Goal: Transaction & Acquisition: Purchase product/service

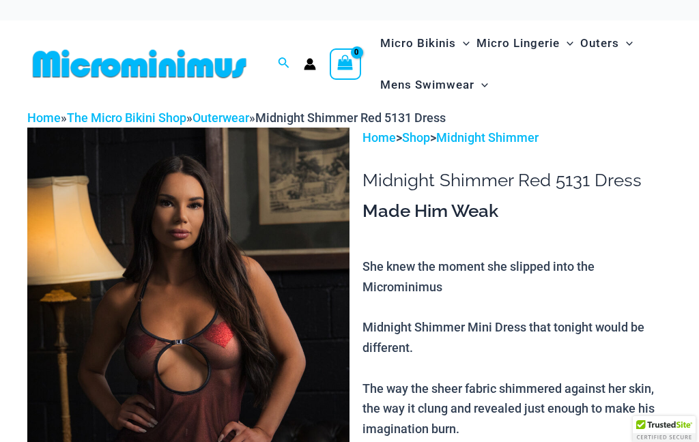
click at [285, 254] on img at bounding box center [188, 369] width 322 height 483
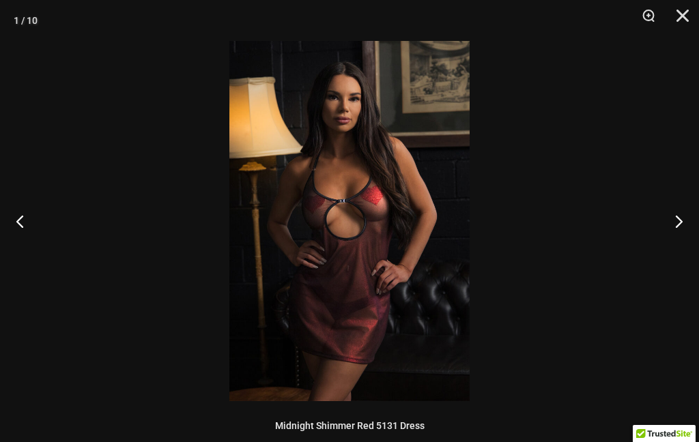
click at [673, 228] on button "Next" at bounding box center [673, 221] width 51 height 68
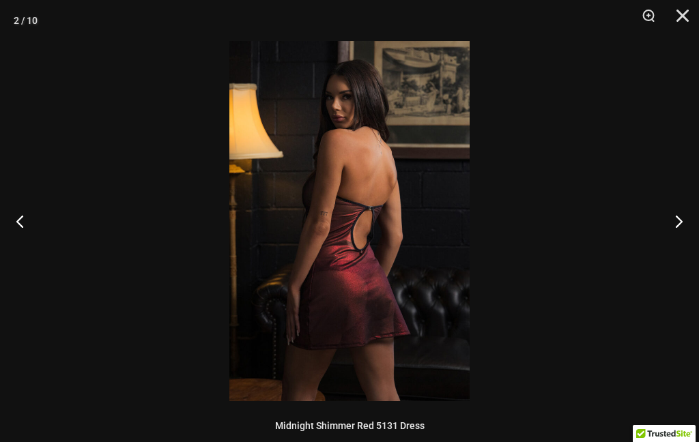
click at [32, 217] on button "Previous" at bounding box center [25, 221] width 51 height 68
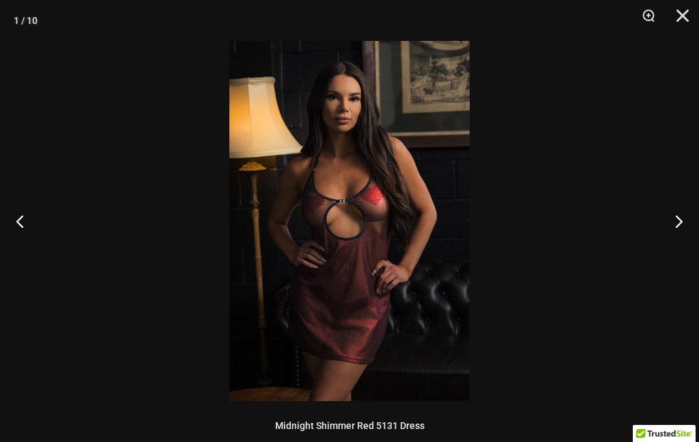
click at [675, 223] on button "Next" at bounding box center [673, 221] width 51 height 68
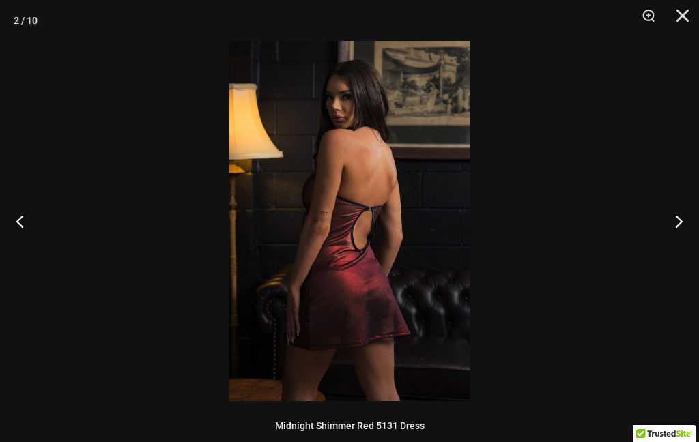
click at [681, 224] on button "Next" at bounding box center [673, 221] width 51 height 68
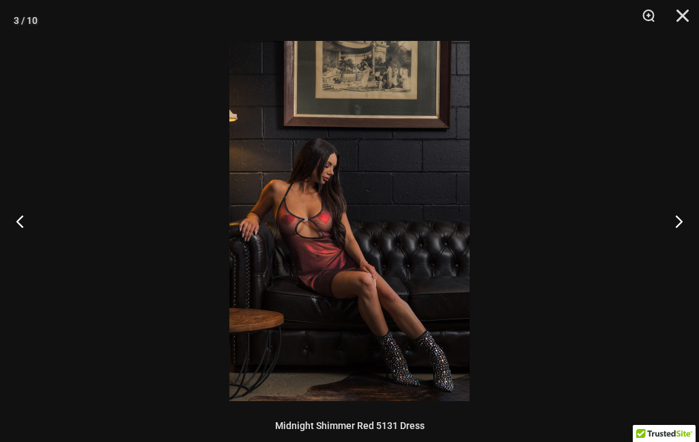
click at [691, 211] on button "Next" at bounding box center [673, 221] width 51 height 68
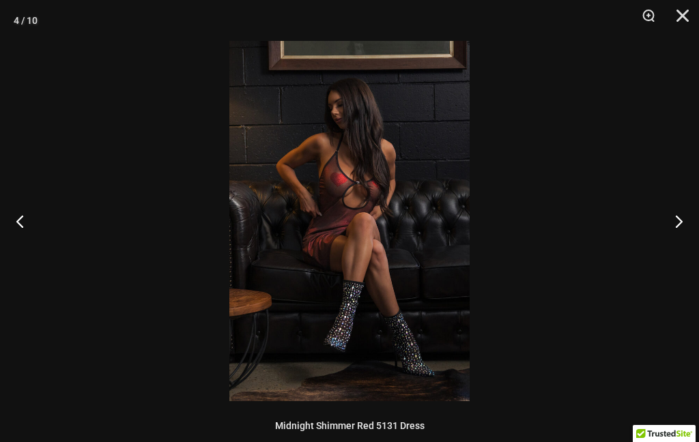
click at [679, 230] on button "Next" at bounding box center [673, 221] width 51 height 68
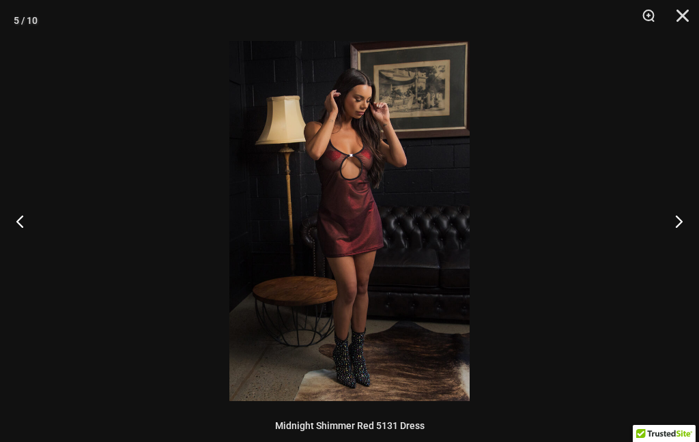
click at [683, 224] on button "Next" at bounding box center [673, 221] width 51 height 68
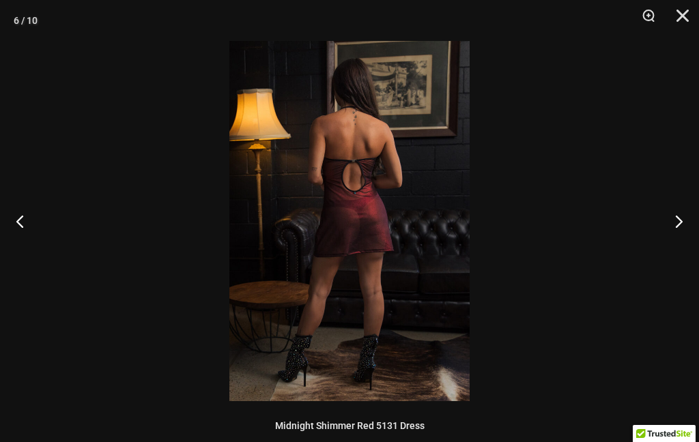
click at [694, 219] on button "Next" at bounding box center [673, 221] width 51 height 68
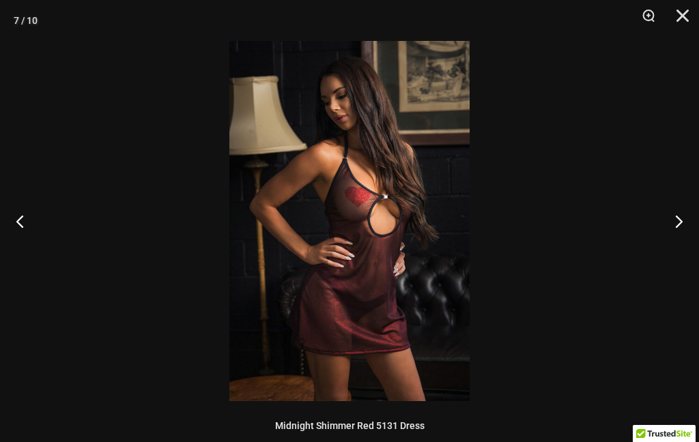
click at [691, 220] on button "Next" at bounding box center [673, 221] width 51 height 68
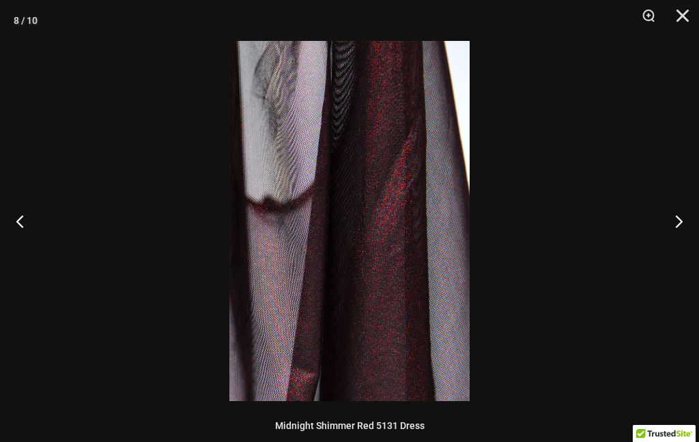
click at [686, 222] on button "Next" at bounding box center [673, 221] width 51 height 68
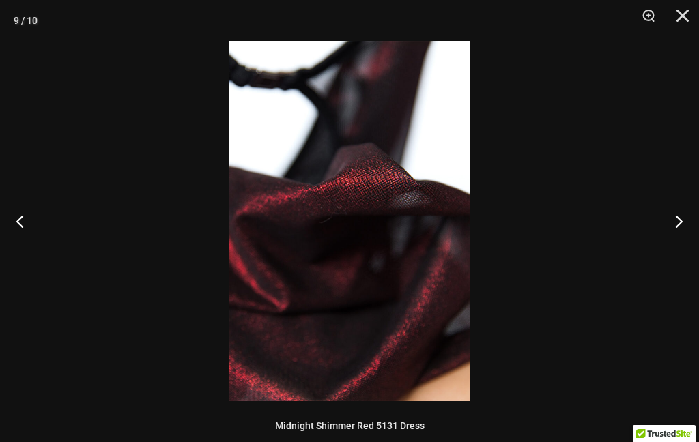
click at [688, 221] on button "Next" at bounding box center [673, 221] width 51 height 68
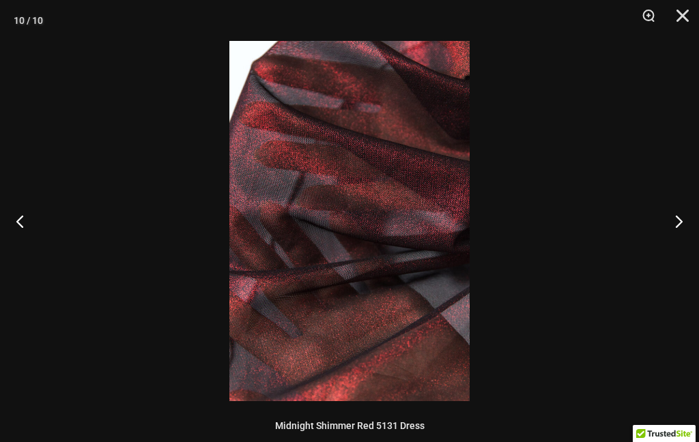
click at [685, 222] on button "Next" at bounding box center [673, 221] width 51 height 68
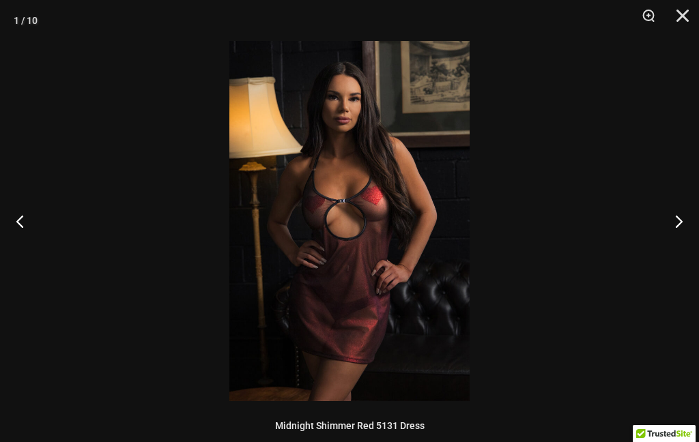
click at [686, 218] on button "Next" at bounding box center [673, 221] width 51 height 68
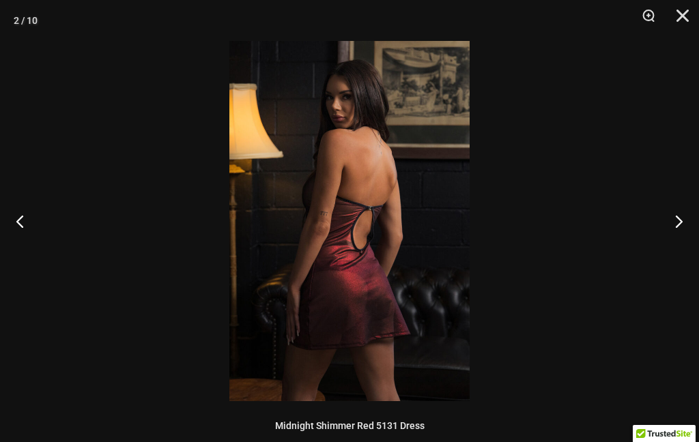
click at [684, 219] on button "Next" at bounding box center [673, 221] width 51 height 68
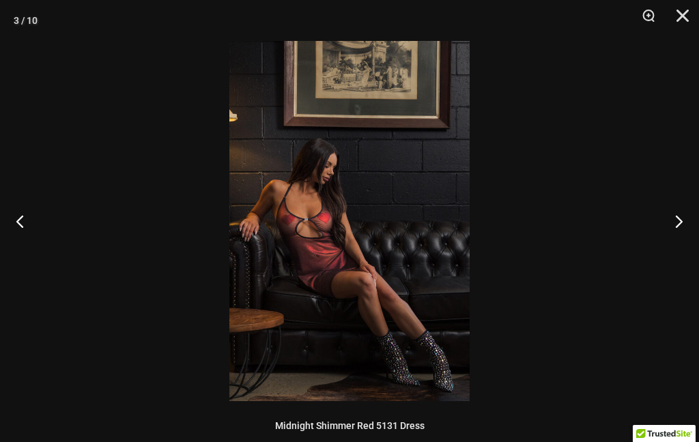
click at [684, 218] on button "Next" at bounding box center [673, 221] width 51 height 68
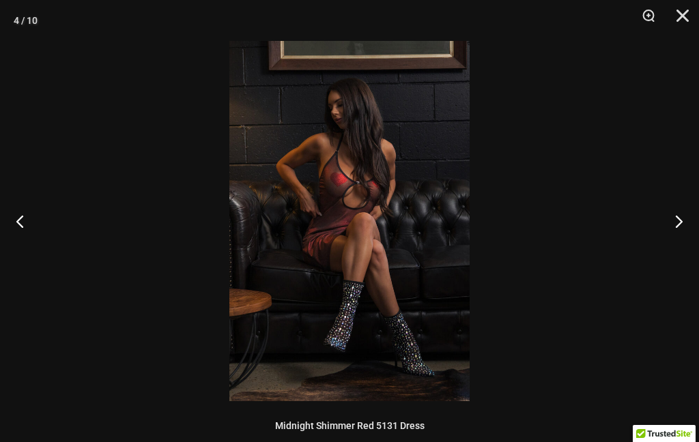
click at [680, 16] on button "Close" at bounding box center [677, 20] width 34 height 41
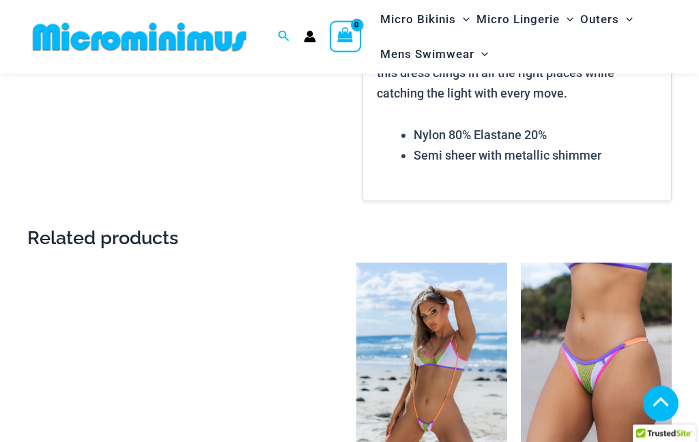
scroll to position [1435, 0]
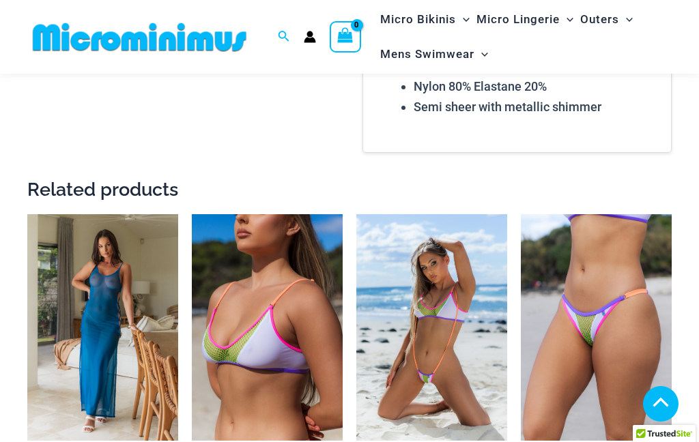
click at [356, 214] on img at bounding box center [356, 214] width 0 height 0
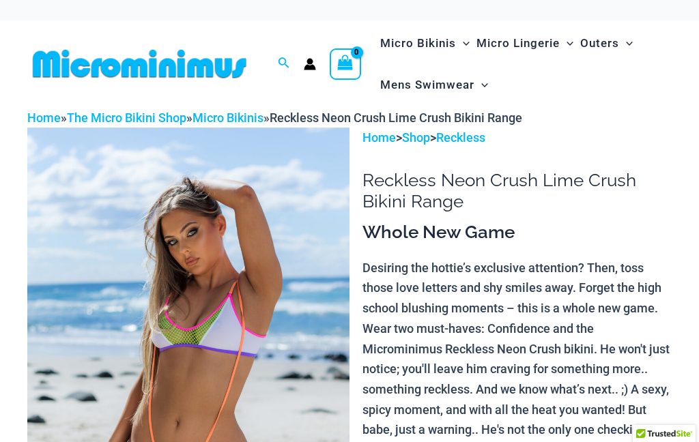
click at [297, 321] on img at bounding box center [188, 369] width 322 height 483
click at [298, 235] on img at bounding box center [188, 369] width 322 height 483
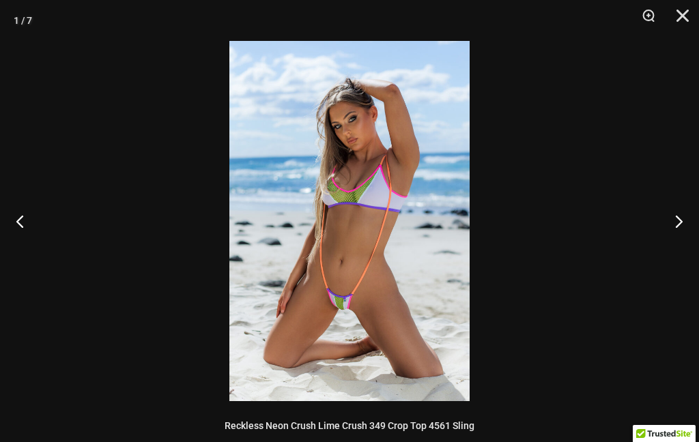
click at [676, 222] on button "Next" at bounding box center [673, 221] width 51 height 68
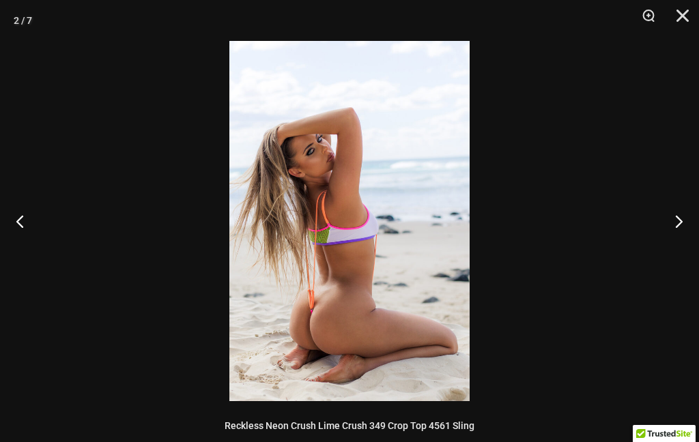
click at [691, 218] on button "Next" at bounding box center [673, 221] width 51 height 68
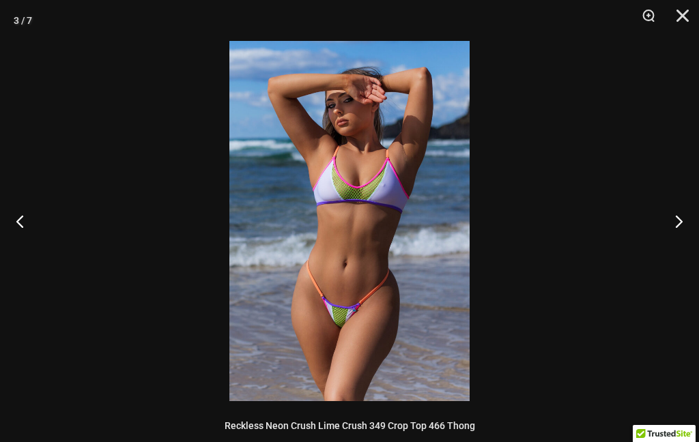
click at [3, 223] on button "Previous" at bounding box center [25, 221] width 51 height 68
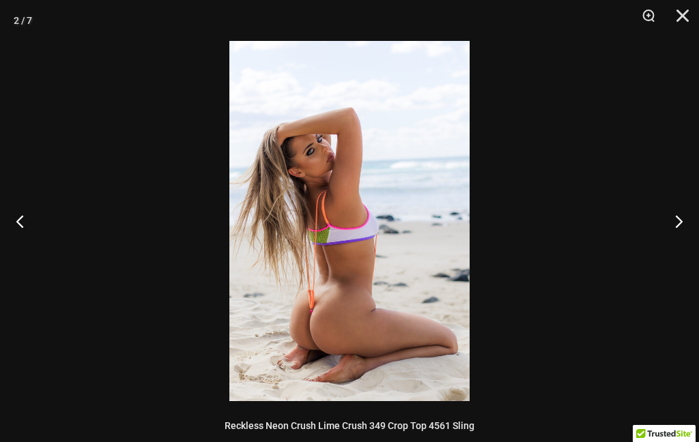
click at [696, 211] on button "Next" at bounding box center [673, 221] width 51 height 68
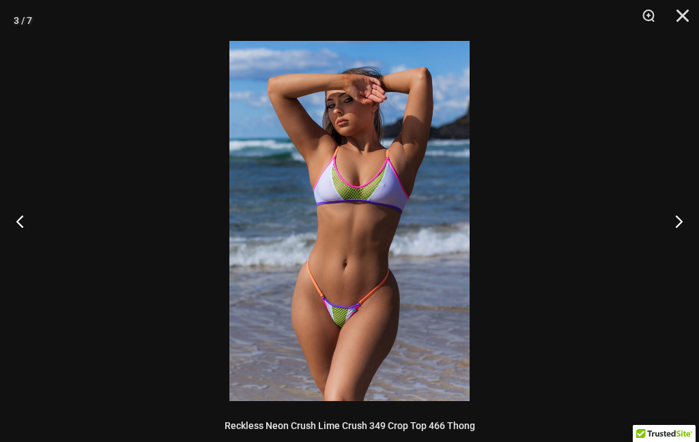
click at [695, 210] on button "Next" at bounding box center [673, 221] width 51 height 68
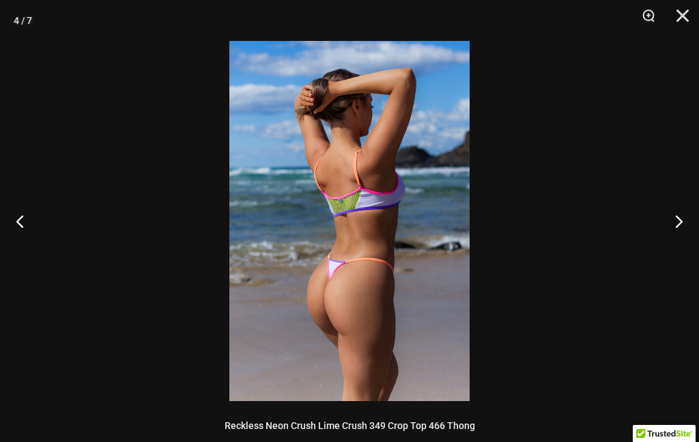
click at [693, 210] on button "Next" at bounding box center [673, 221] width 51 height 68
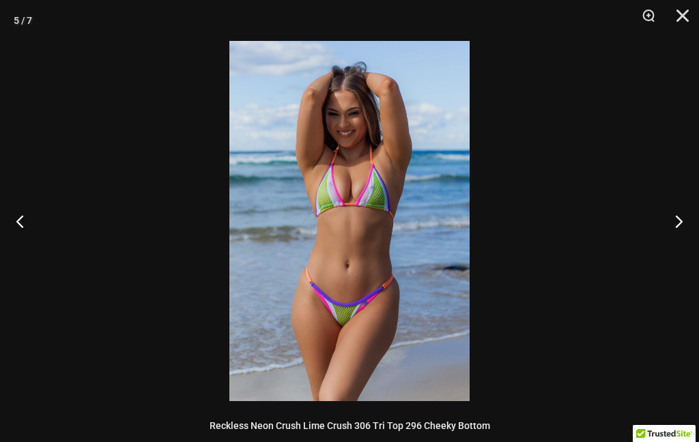
click at [694, 209] on button "Next" at bounding box center [673, 221] width 51 height 68
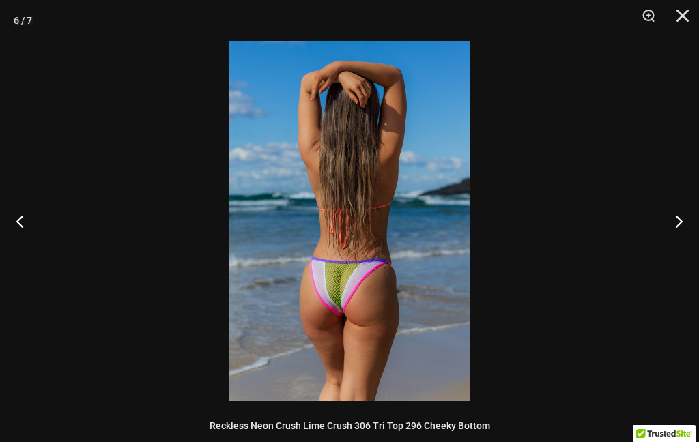
click at [695, 207] on button "Next" at bounding box center [673, 221] width 51 height 68
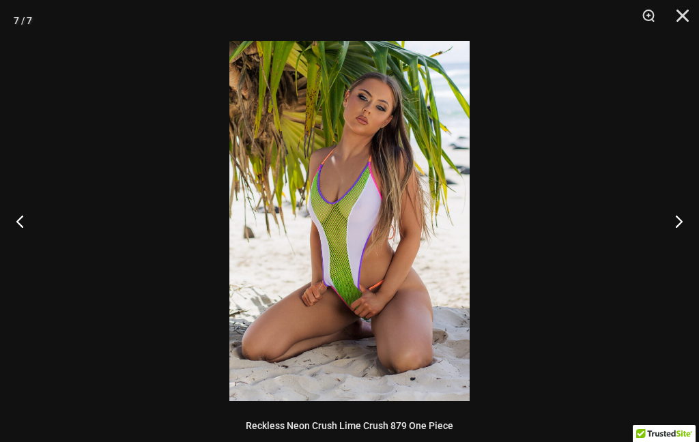
click at [693, 207] on button "Next" at bounding box center [673, 221] width 51 height 68
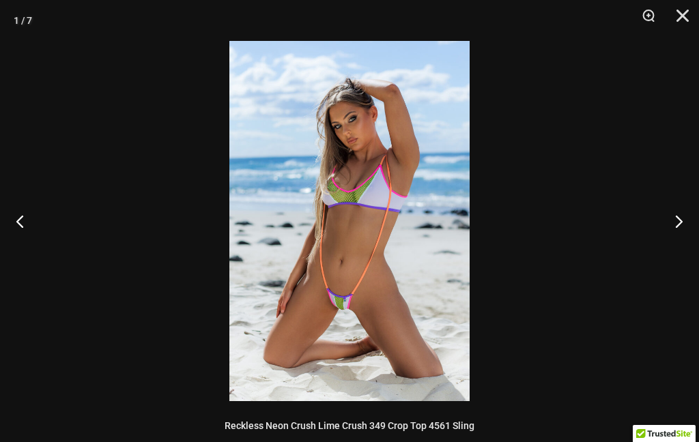
click at [693, 206] on button "Next" at bounding box center [673, 221] width 51 height 68
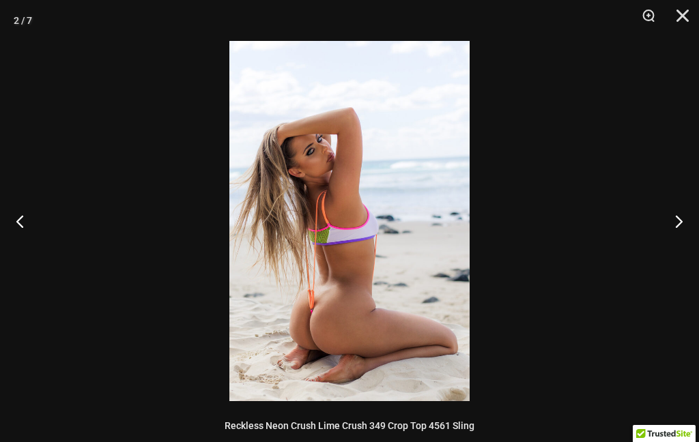
click at [693, 206] on button "Next" at bounding box center [673, 221] width 51 height 68
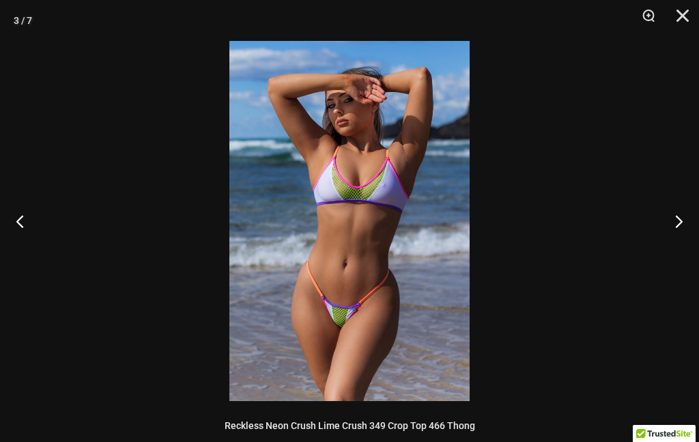
click at [691, 210] on button "Next" at bounding box center [673, 221] width 51 height 68
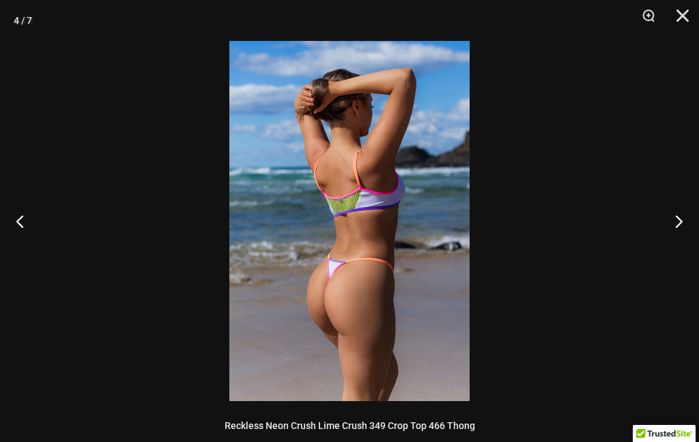
click at [679, 18] on button "Close" at bounding box center [677, 20] width 34 height 41
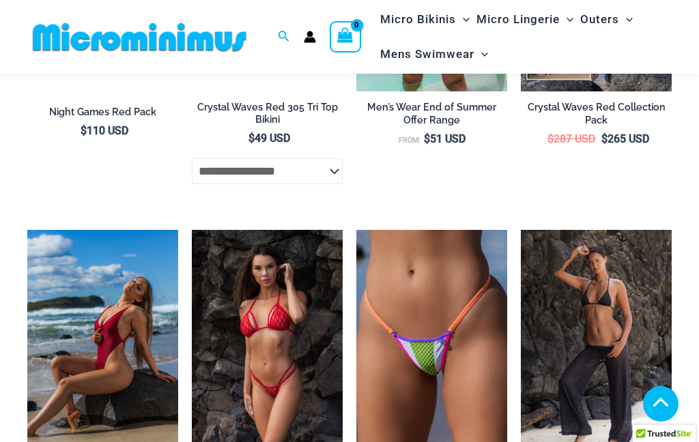
scroll to position [4051, 0]
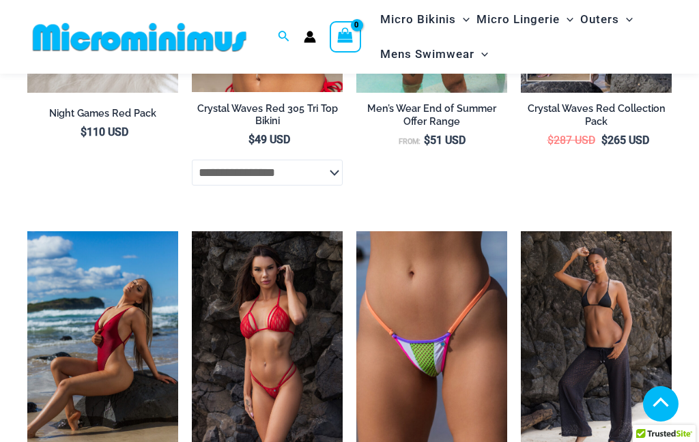
click at [356, 231] on img at bounding box center [356, 231] width 0 height 0
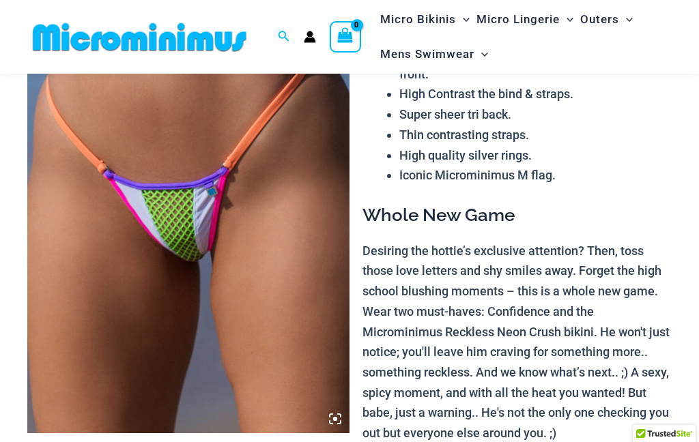
scroll to position [177, 0]
click at [261, 284] on img at bounding box center [188, 191] width 322 height 483
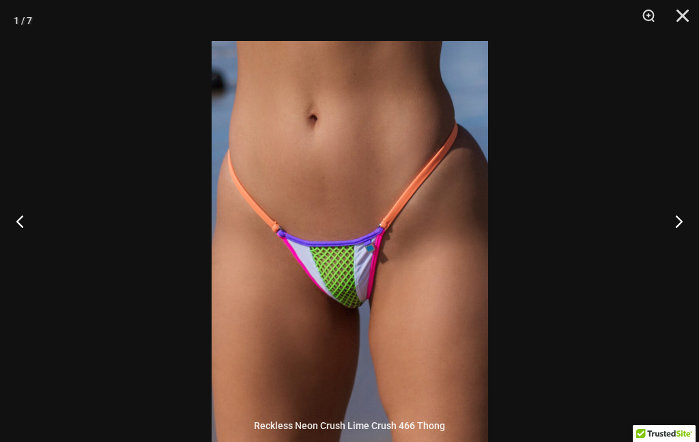
click at [682, 244] on button "Next" at bounding box center [673, 221] width 51 height 68
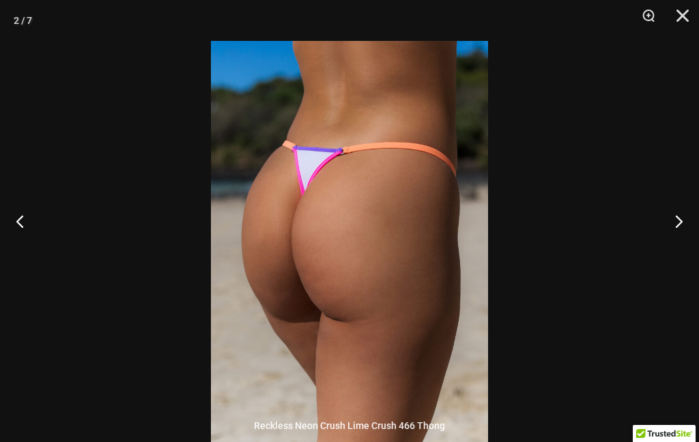
click at [687, 240] on button "Next" at bounding box center [673, 221] width 51 height 68
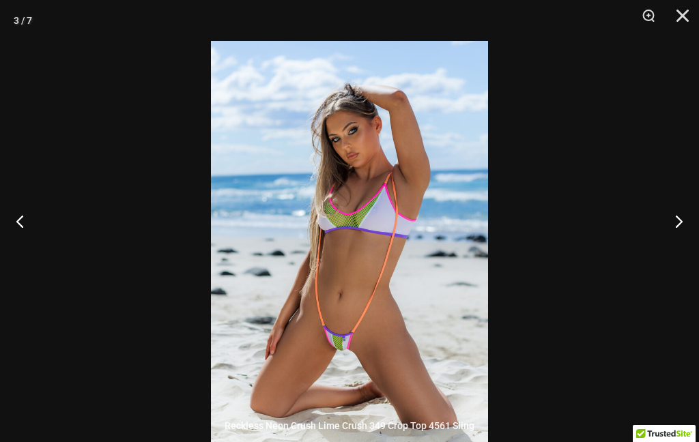
click at [687, 237] on button "Next" at bounding box center [673, 221] width 51 height 68
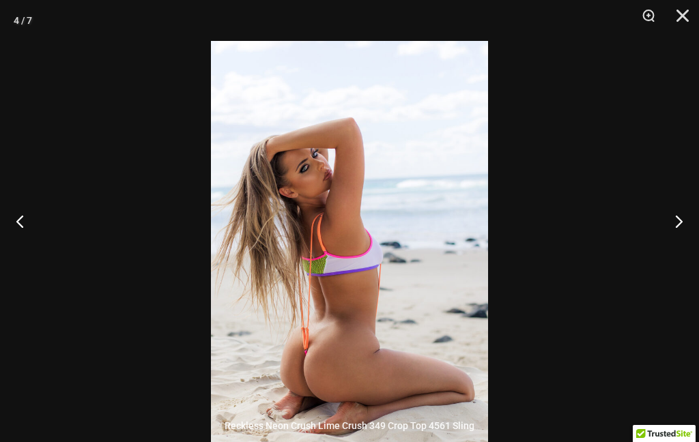
click at [687, 237] on button "Next" at bounding box center [673, 221] width 51 height 68
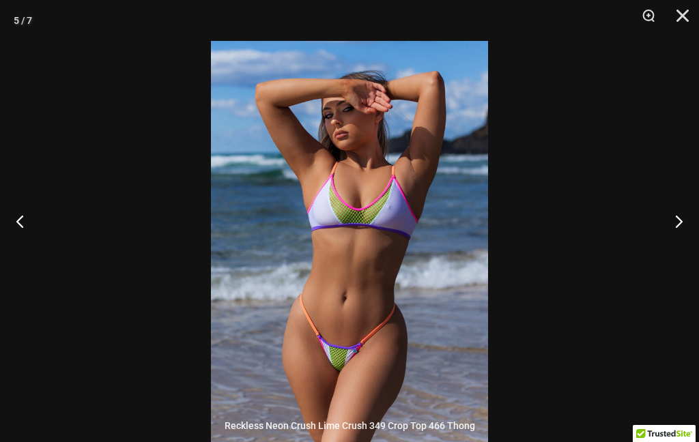
click at [684, 237] on button "Next" at bounding box center [673, 221] width 51 height 68
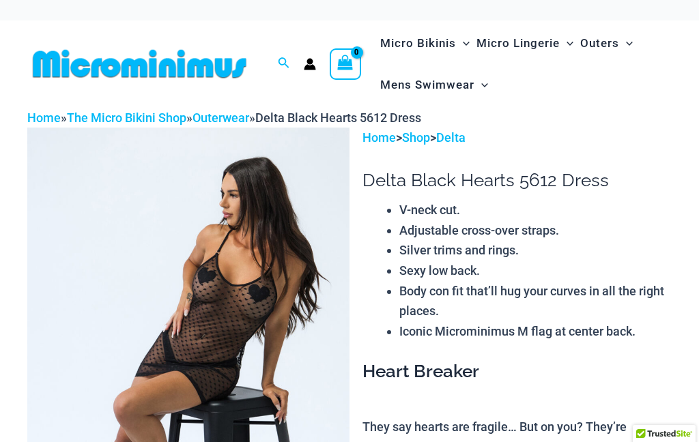
click at [209, 259] on img at bounding box center [188, 369] width 322 height 483
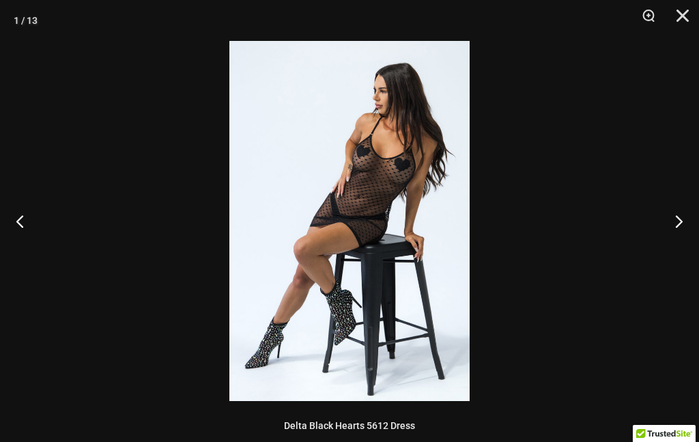
click at [685, 218] on button "Next" at bounding box center [673, 221] width 51 height 68
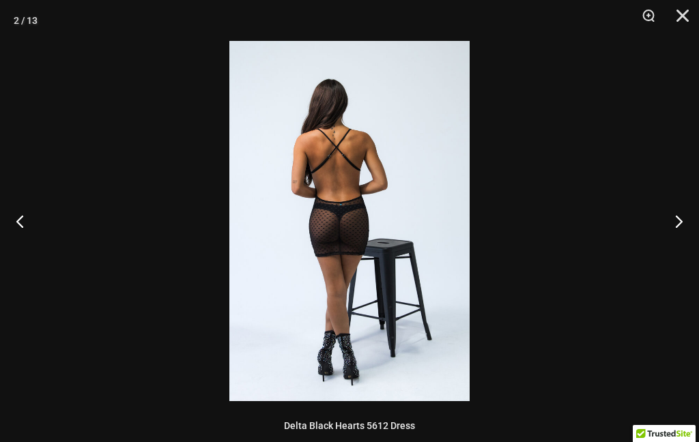
click at [682, 220] on button "Next" at bounding box center [673, 221] width 51 height 68
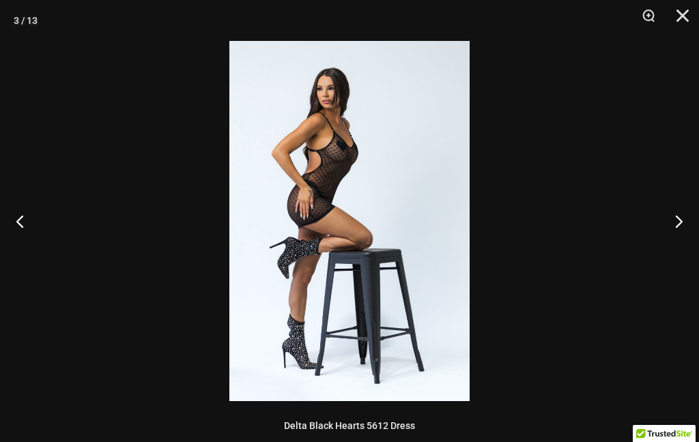
click at [683, 216] on button "Next" at bounding box center [673, 221] width 51 height 68
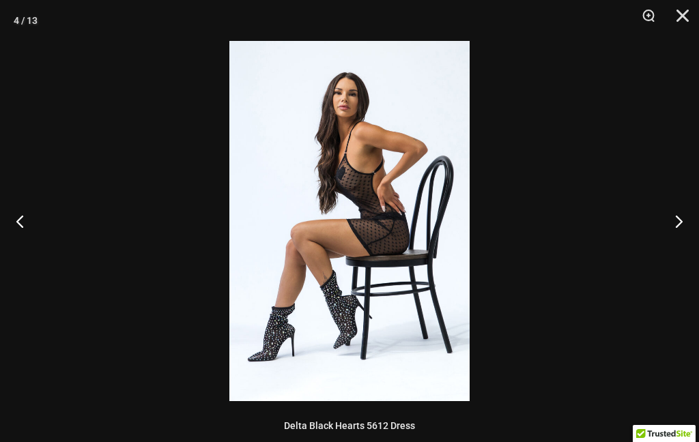
click at [691, 213] on button "Next" at bounding box center [673, 221] width 51 height 68
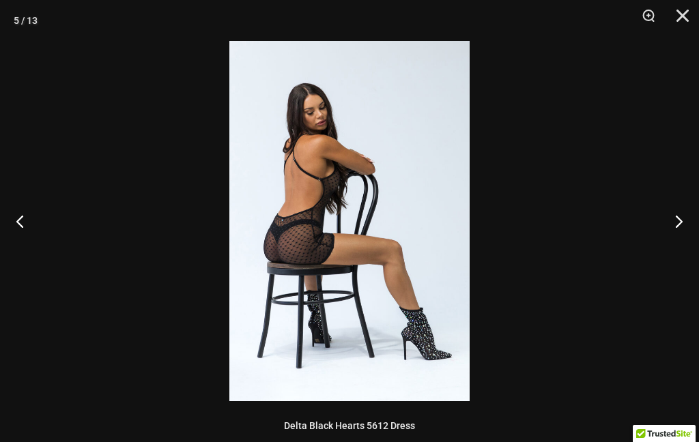
click at [685, 215] on button "Next" at bounding box center [673, 221] width 51 height 68
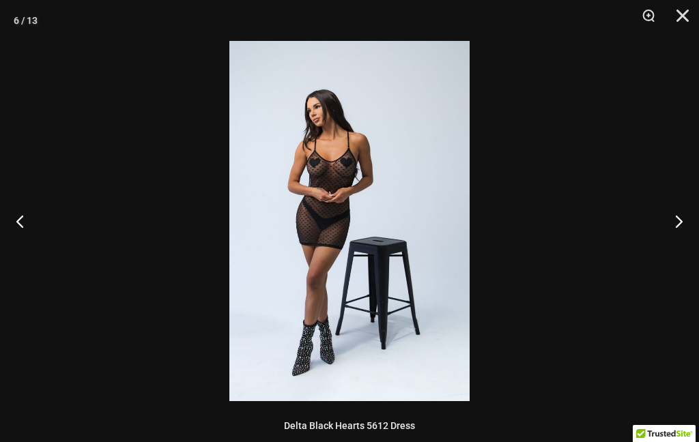
click at [692, 211] on button "Next" at bounding box center [673, 221] width 51 height 68
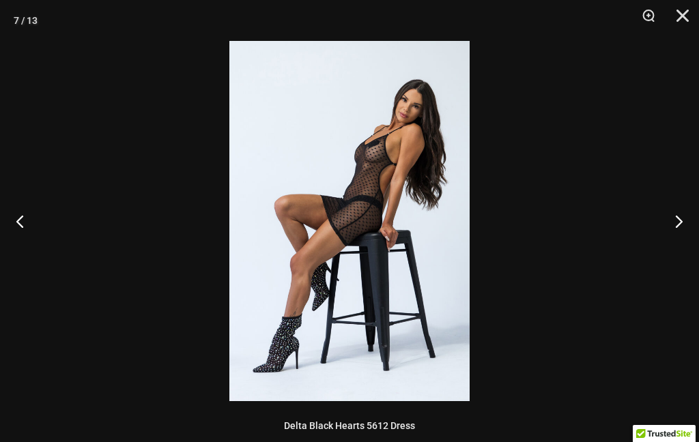
click at [691, 211] on button "Next" at bounding box center [673, 221] width 51 height 68
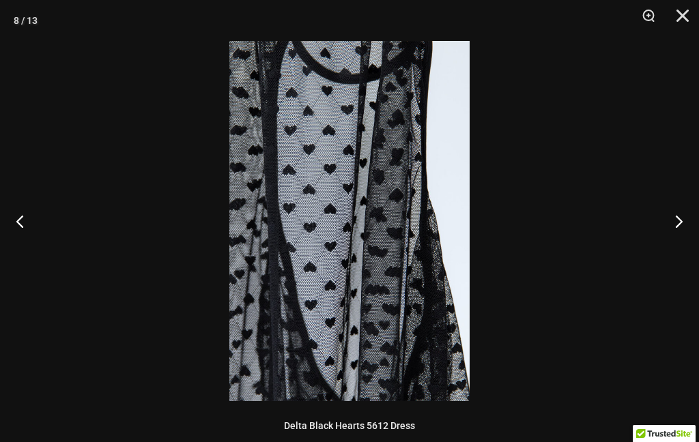
click at [691, 212] on button "Next" at bounding box center [673, 221] width 51 height 68
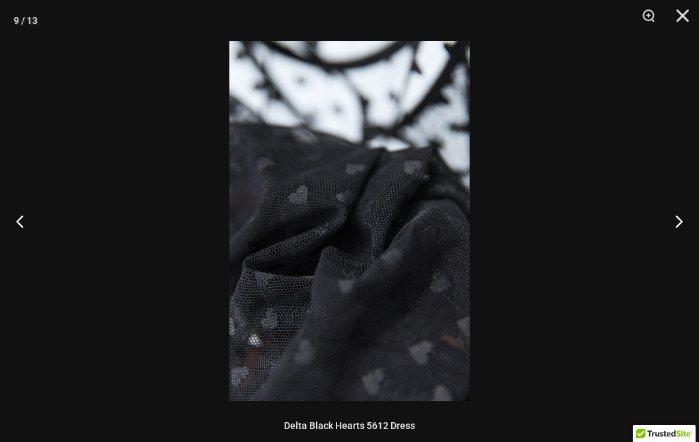
click at [691, 211] on button "Next" at bounding box center [673, 221] width 51 height 68
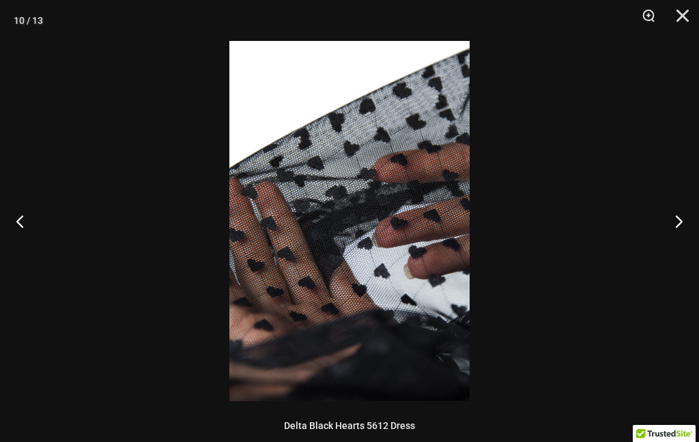
click at [691, 210] on button "Next" at bounding box center [673, 221] width 51 height 68
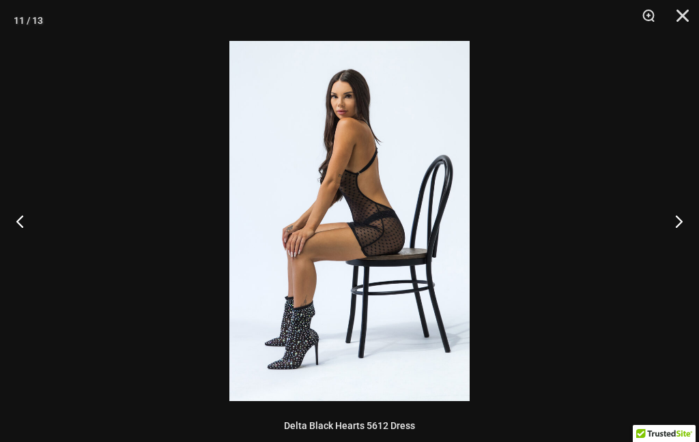
click at [694, 209] on button "Next" at bounding box center [673, 221] width 51 height 68
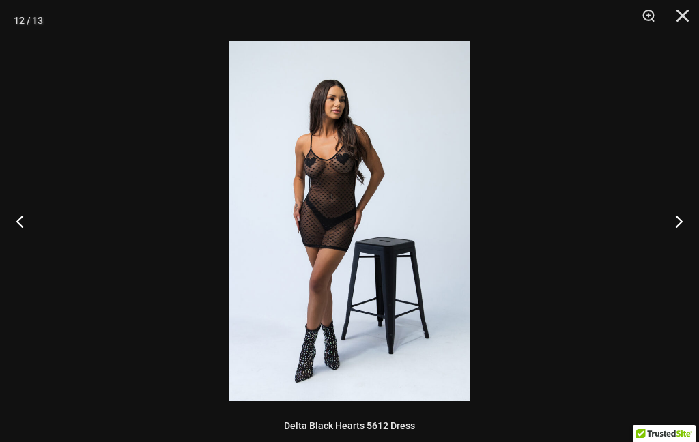
click at [692, 212] on button "Next" at bounding box center [673, 221] width 51 height 68
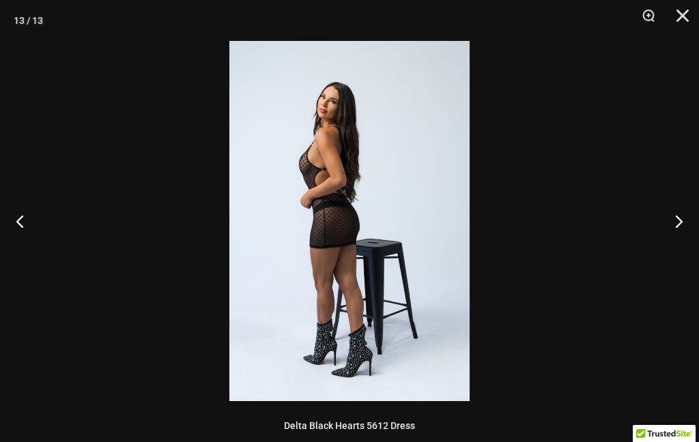
click at [691, 211] on button "Next" at bounding box center [673, 221] width 51 height 68
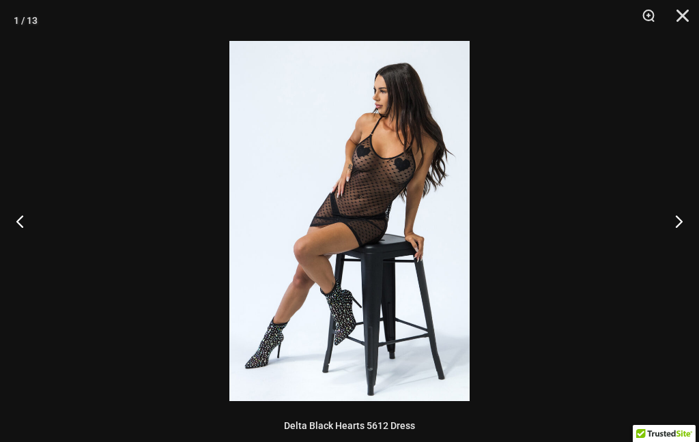
click at [693, 209] on button "Next" at bounding box center [673, 221] width 51 height 68
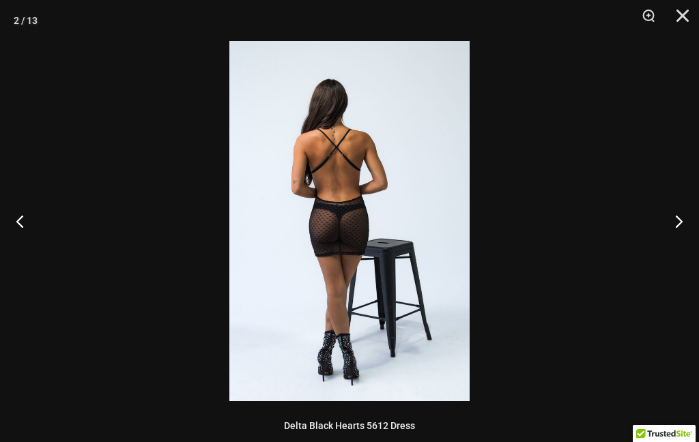
click at [693, 209] on button "Next" at bounding box center [673, 221] width 51 height 68
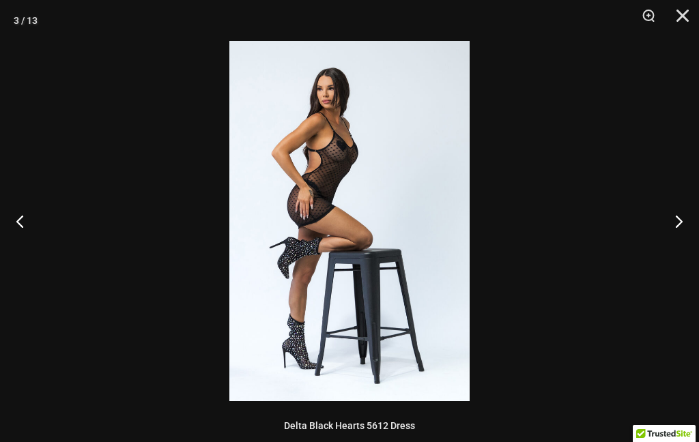
click at [693, 209] on button "Next" at bounding box center [673, 221] width 51 height 68
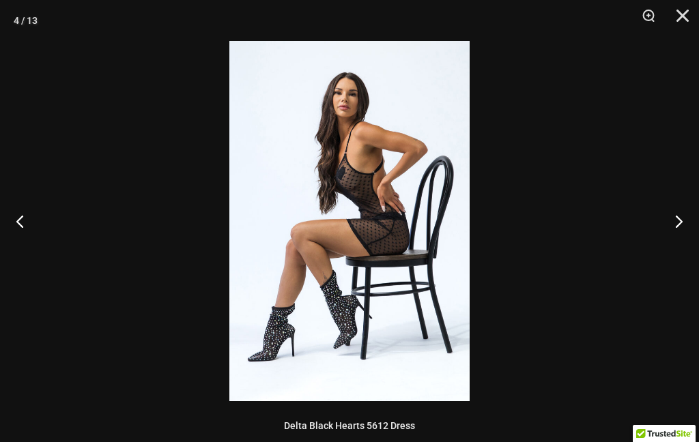
click at [681, 10] on button "Close" at bounding box center [677, 20] width 34 height 41
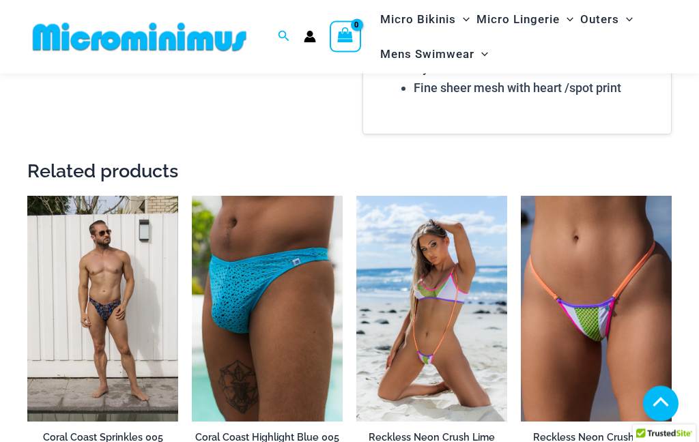
scroll to position [1478, 0]
